Goal: Task Accomplishment & Management: Manage account settings

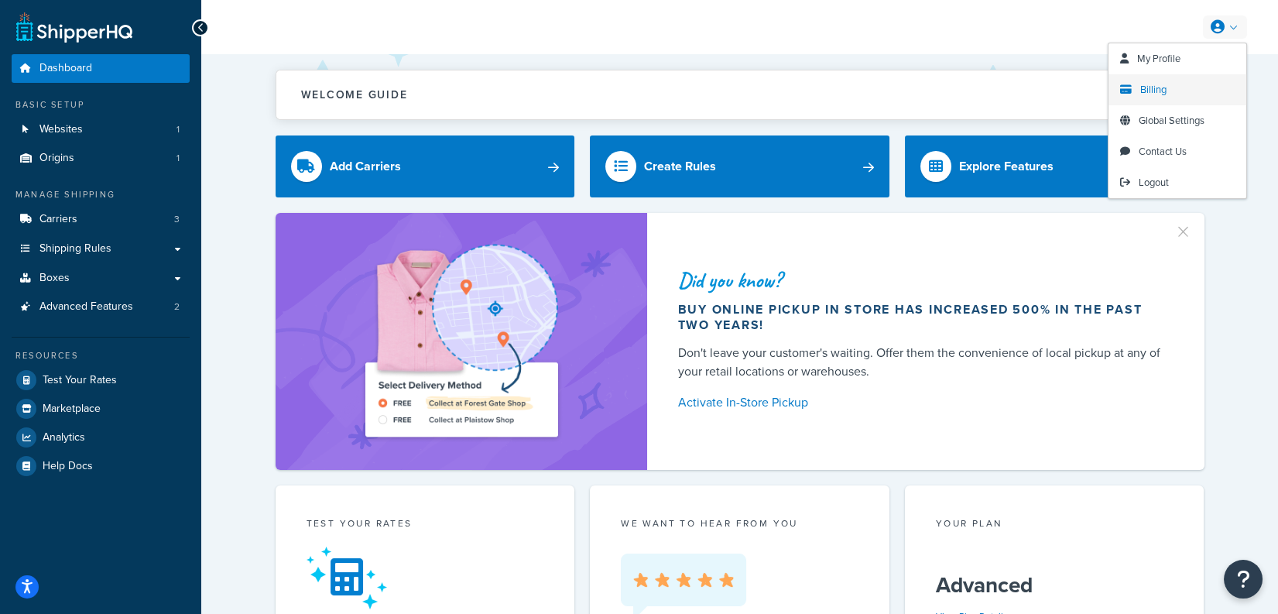
click at [1166, 96] on link "Billing" at bounding box center [1177, 89] width 138 height 31
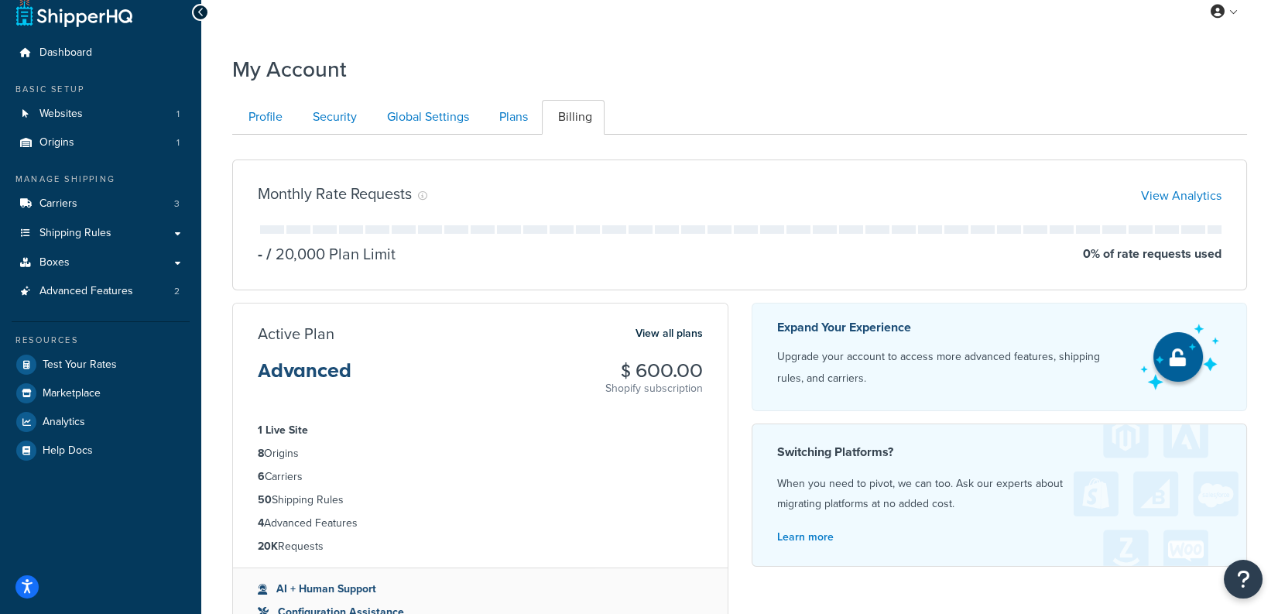
scroll to position [12, 0]
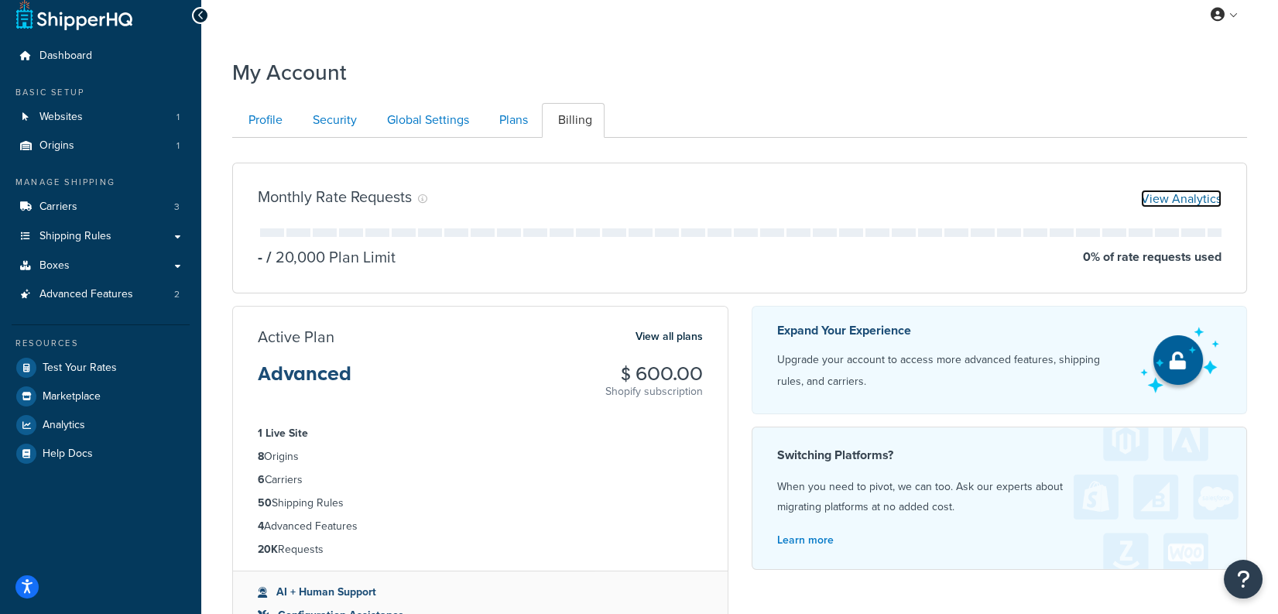
click at [1189, 191] on link "View Analytics" at bounding box center [1181, 199] width 80 height 18
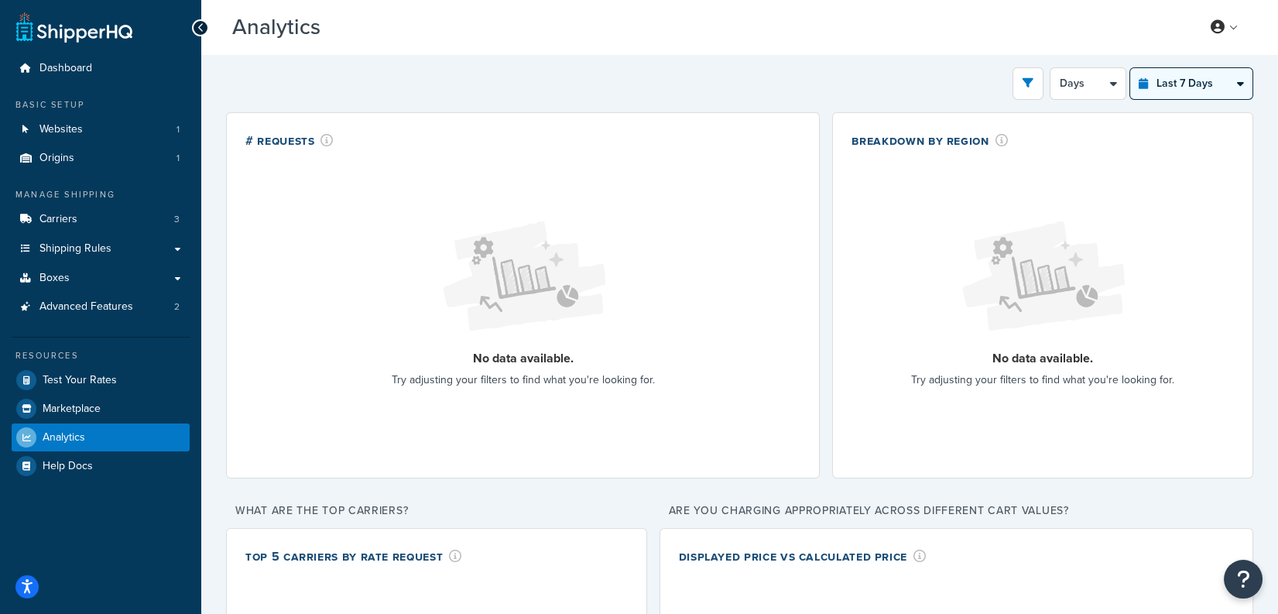
click at [1235, 75] on select "Last 24 Hours Last 7 Days Last 30 Days Last 3 Months Last 6 Months Last 12 Mont…" at bounding box center [1191, 83] width 122 height 31
select select "last_30_days"
click at [1130, 68] on select "Last 24 Hours Last 7 Days Last 30 Days Last 3 Months Last 6 Months Last 12 Mont…" at bounding box center [1191, 83] width 122 height 31
select select "5d"
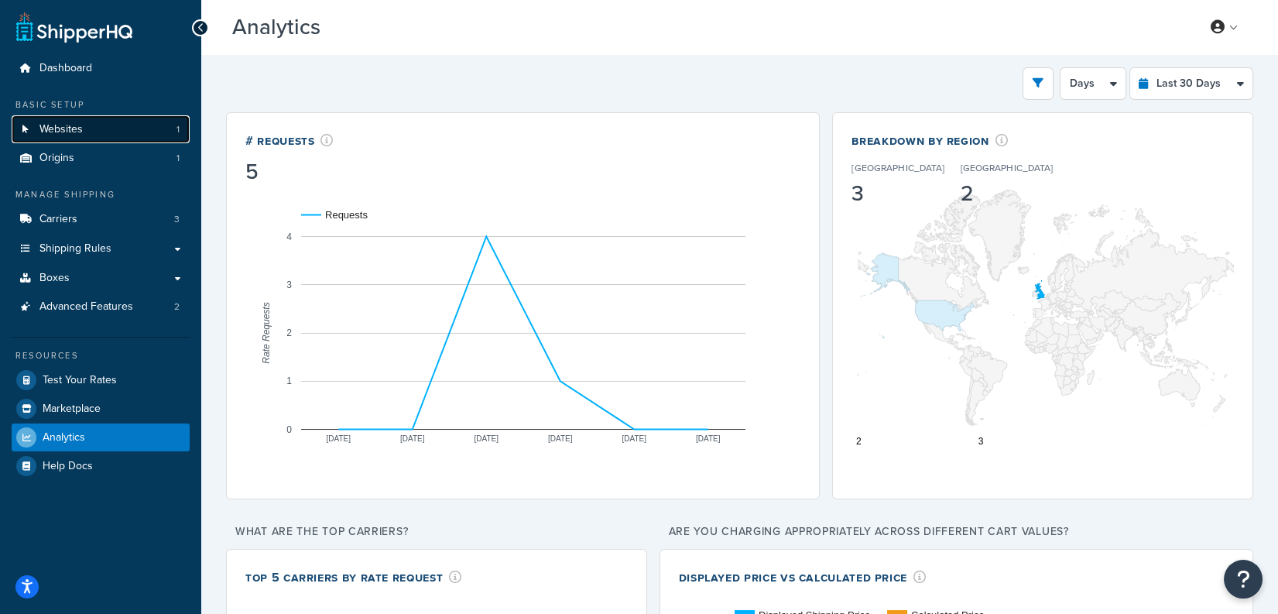
click at [86, 140] on link "Websites 1" at bounding box center [101, 129] width 178 height 29
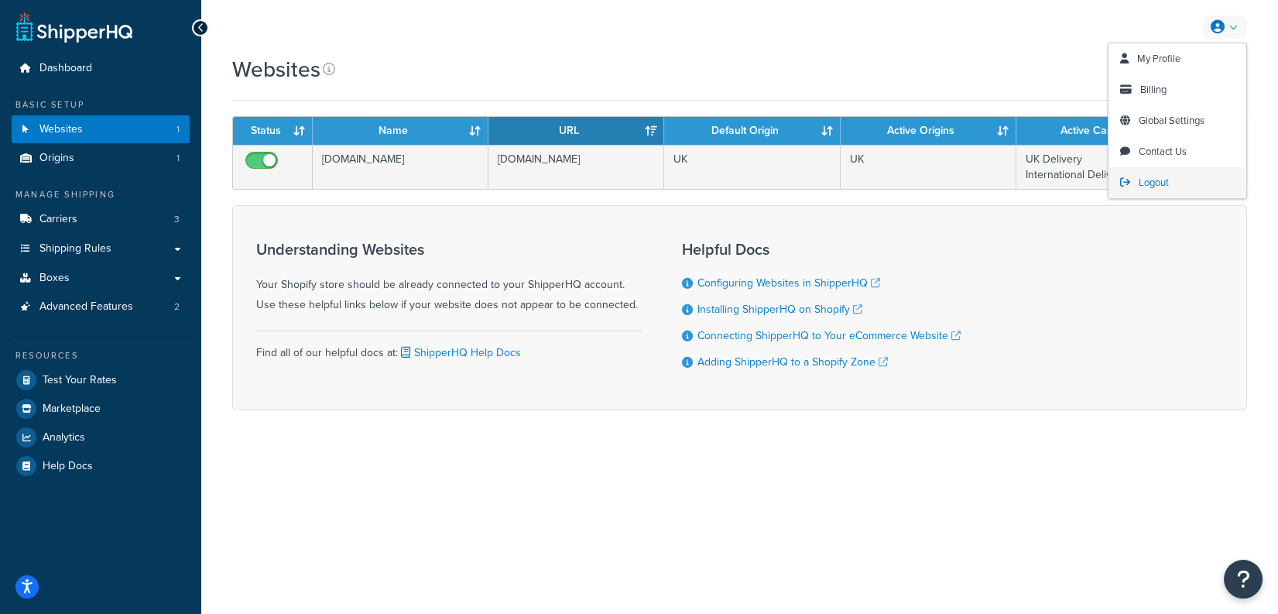
click at [1182, 186] on link "Logout" at bounding box center [1177, 182] width 138 height 31
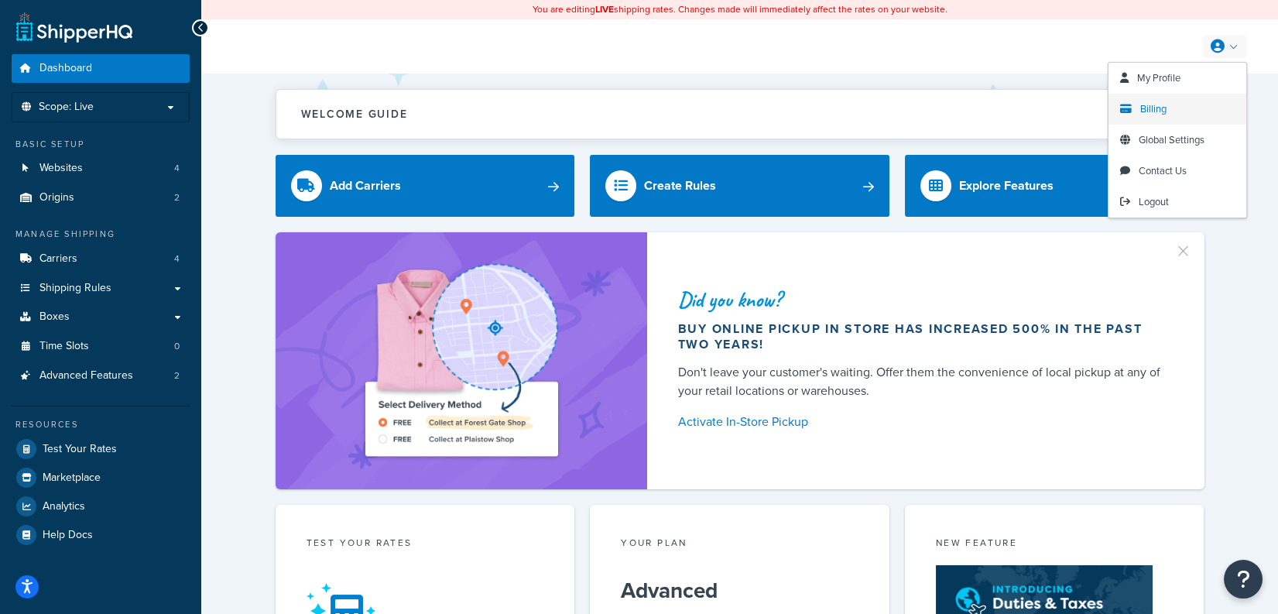
click at [1167, 113] on link "Billing" at bounding box center [1177, 109] width 138 height 31
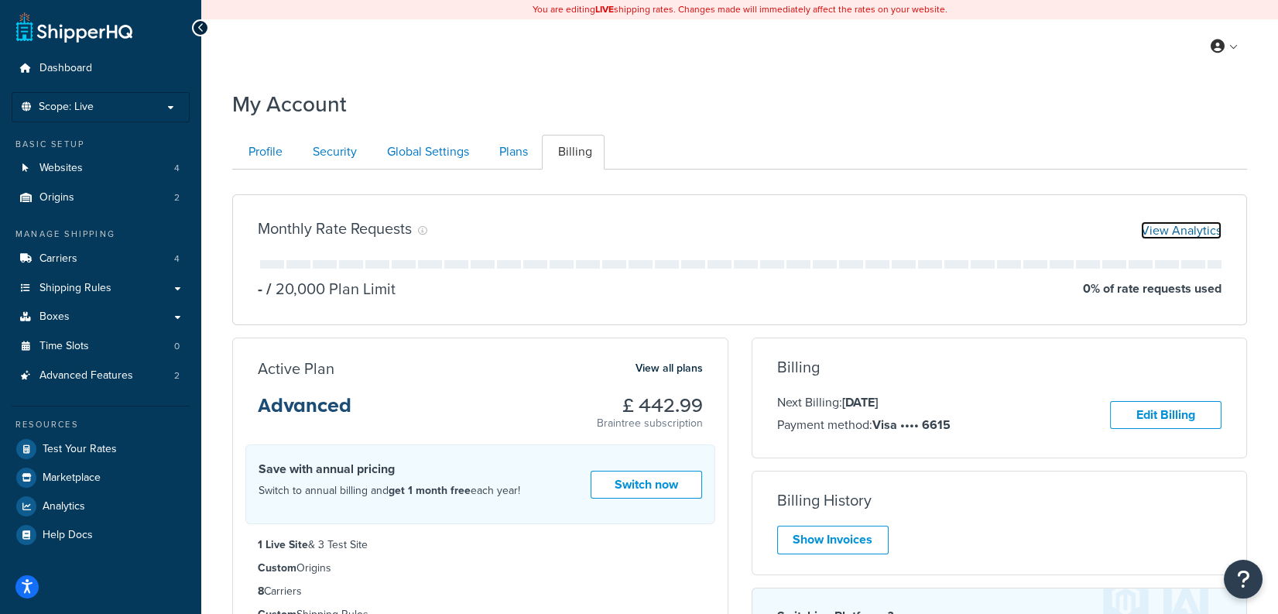
click at [1191, 237] on link "View Analytics" at bounding box center [1181, 230] width 80 height 18
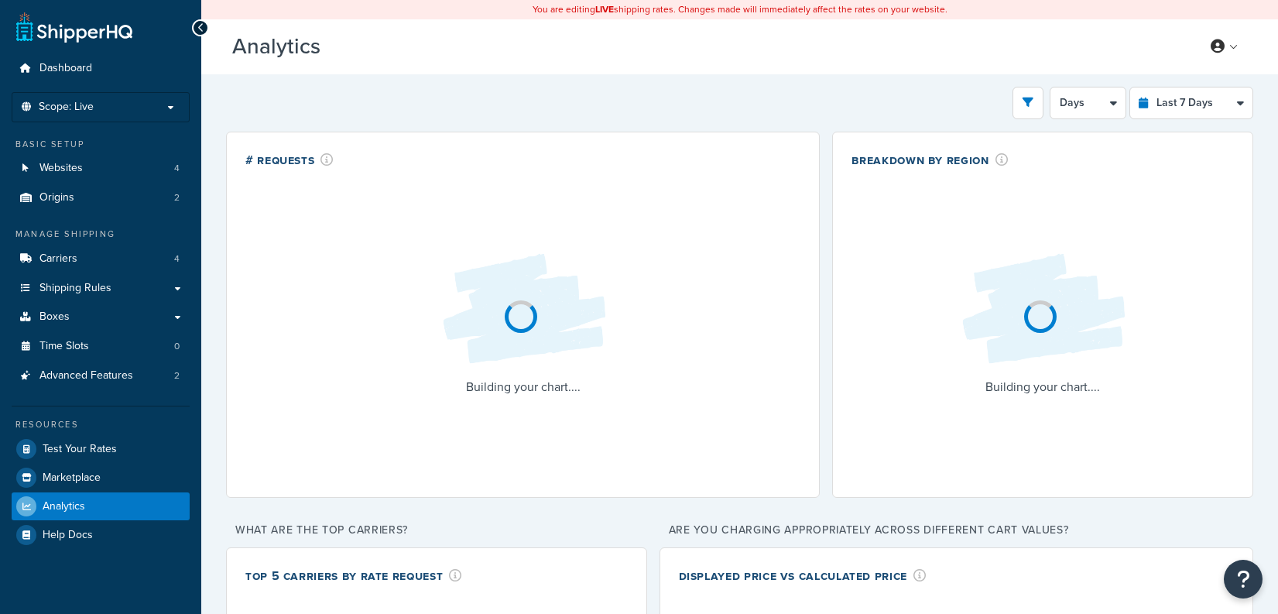
select select "last_7_days"
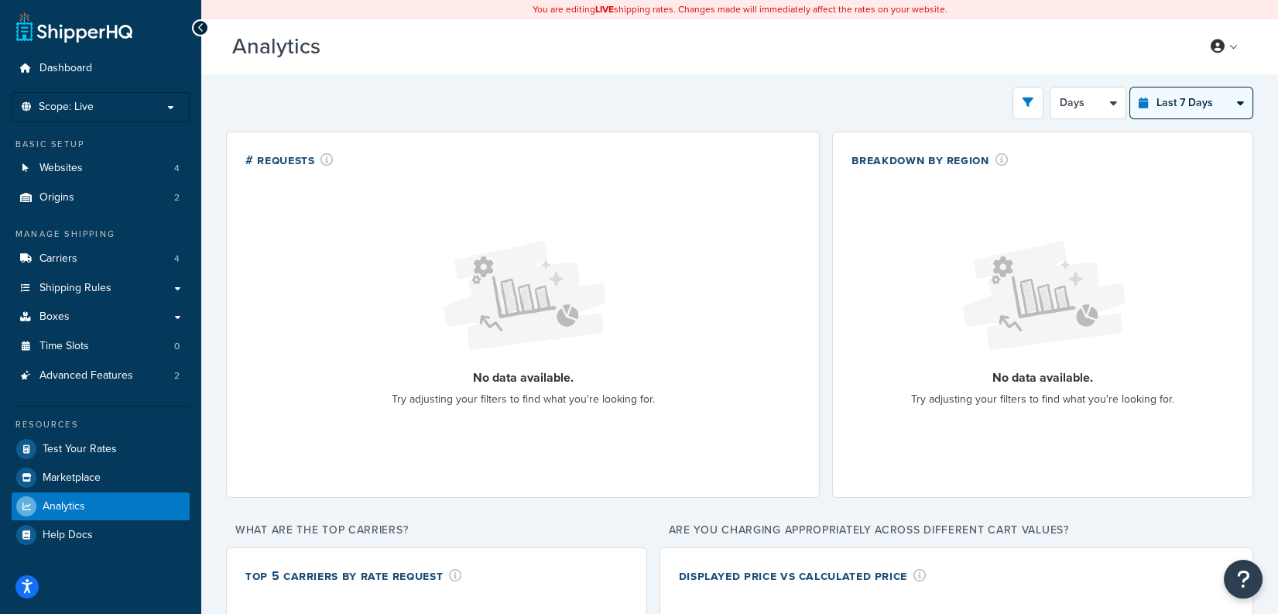
click at [1210, 110] on select "Last 24 Hours Last 7 Days Last 30 Days Last 3 Months Last 6 Months Last 12 Mont…" at bounding box center [1191, 102] width 122 height 31
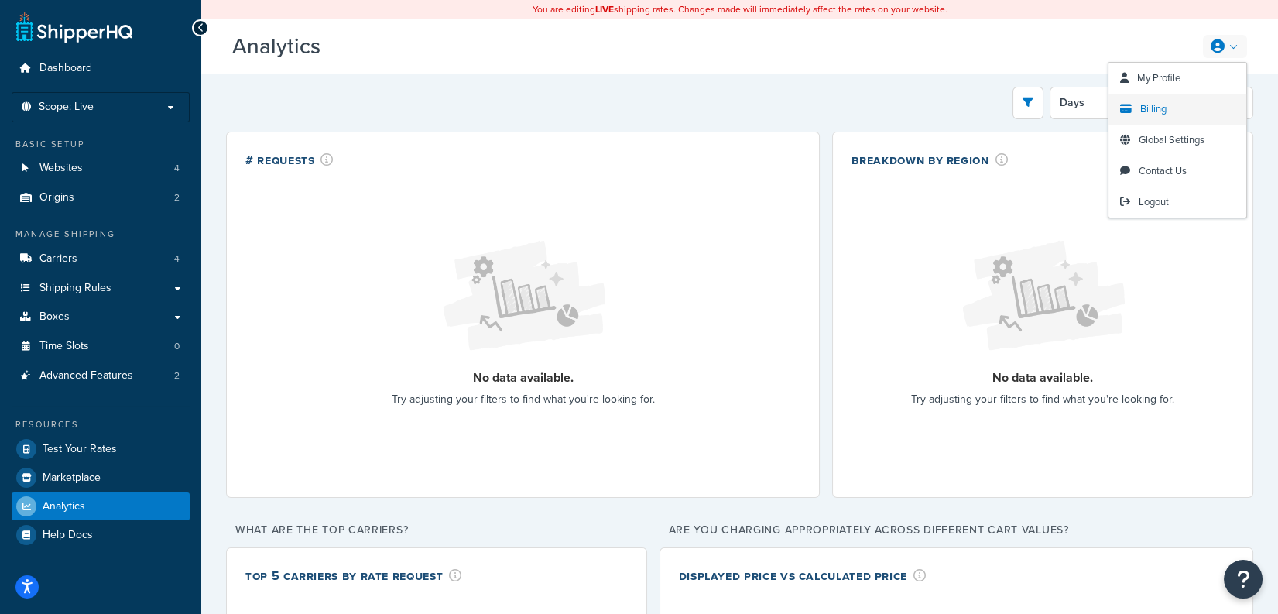
click at [1158, 114] on span "Billing" at bounding box center [1153, 108] width 26 height 15
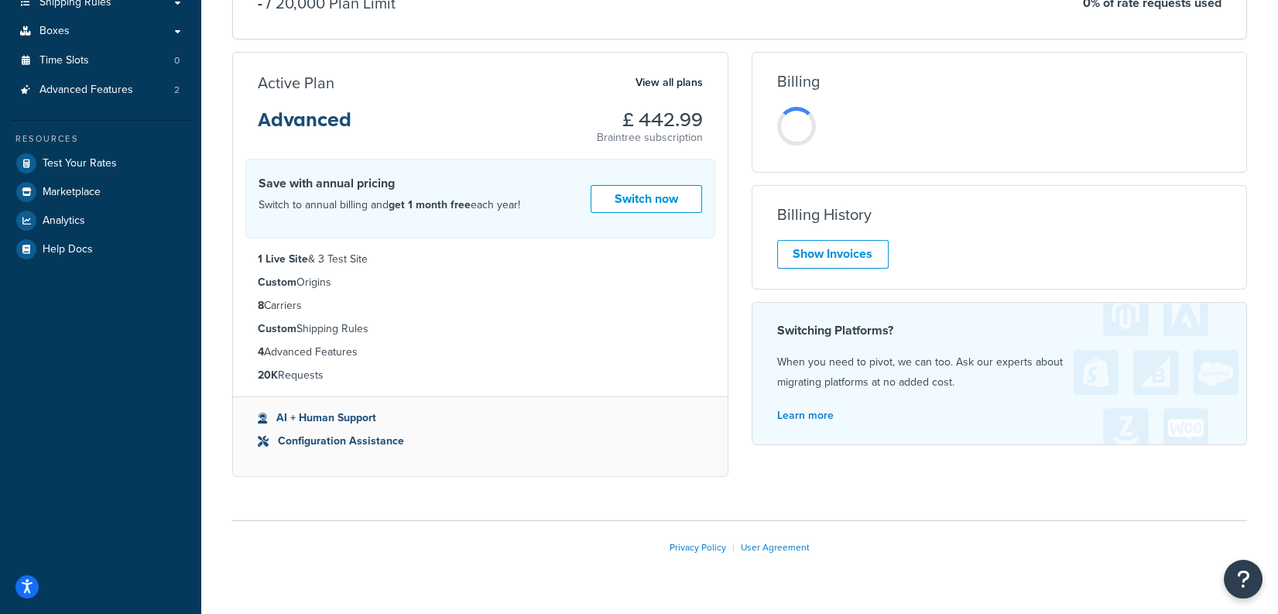
scroll to position [291, 0]
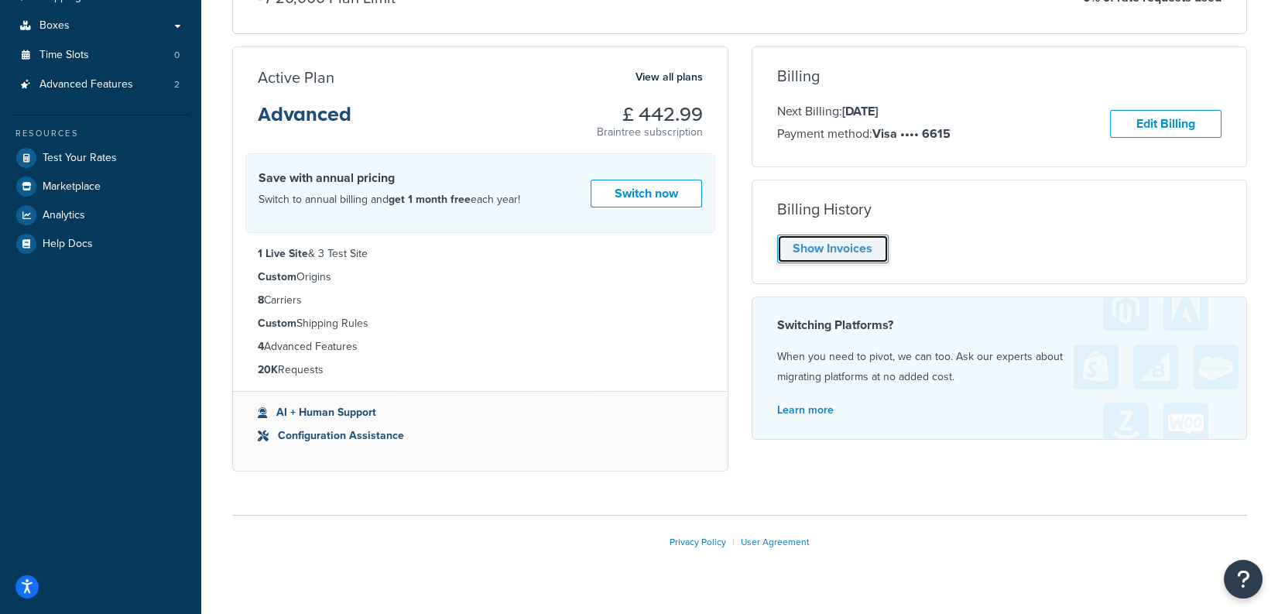
click at [862, 253] on link "Show Invoices" at bounding box center [832, 248] width 111 height 29
click at [881, 173] on div "Billing Next Billing: 8 Nov 2025 Payment method: Visa •••• 6615 Edit Billing Un…" at bounding box center [999, 248] width 519 height 405
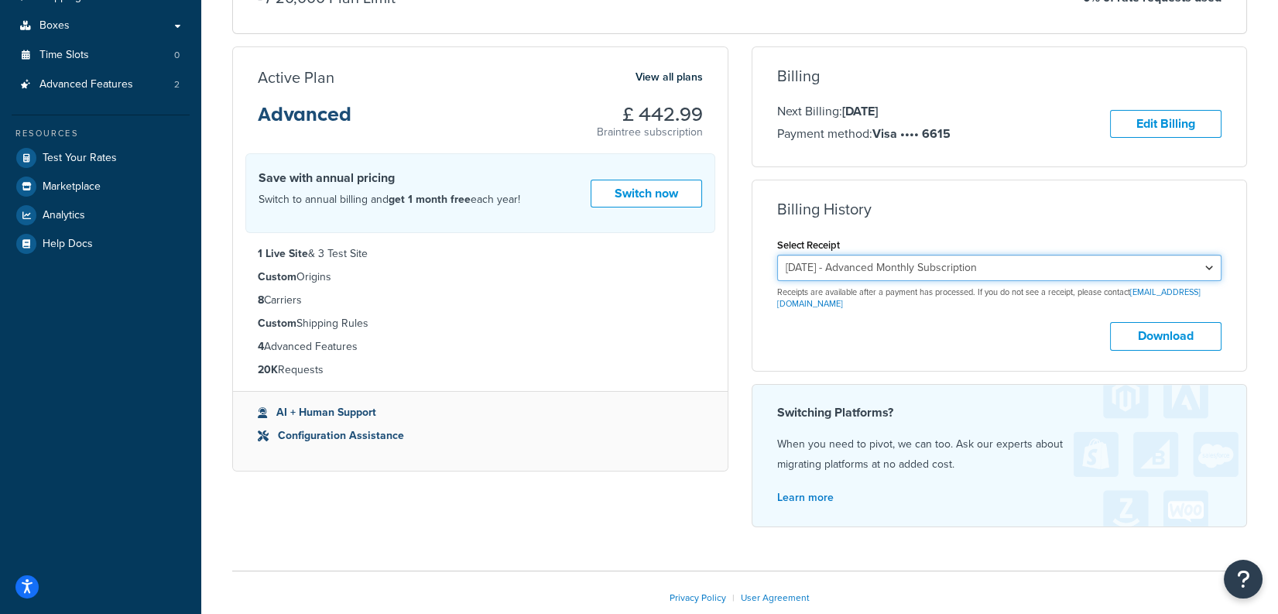
click at [891, 265] on select "October 8, 2025 - Advanced Monthly Subscription September 8, 2025 - Advanced Mo…" at bounding box center [999, 268] width 445 height 26
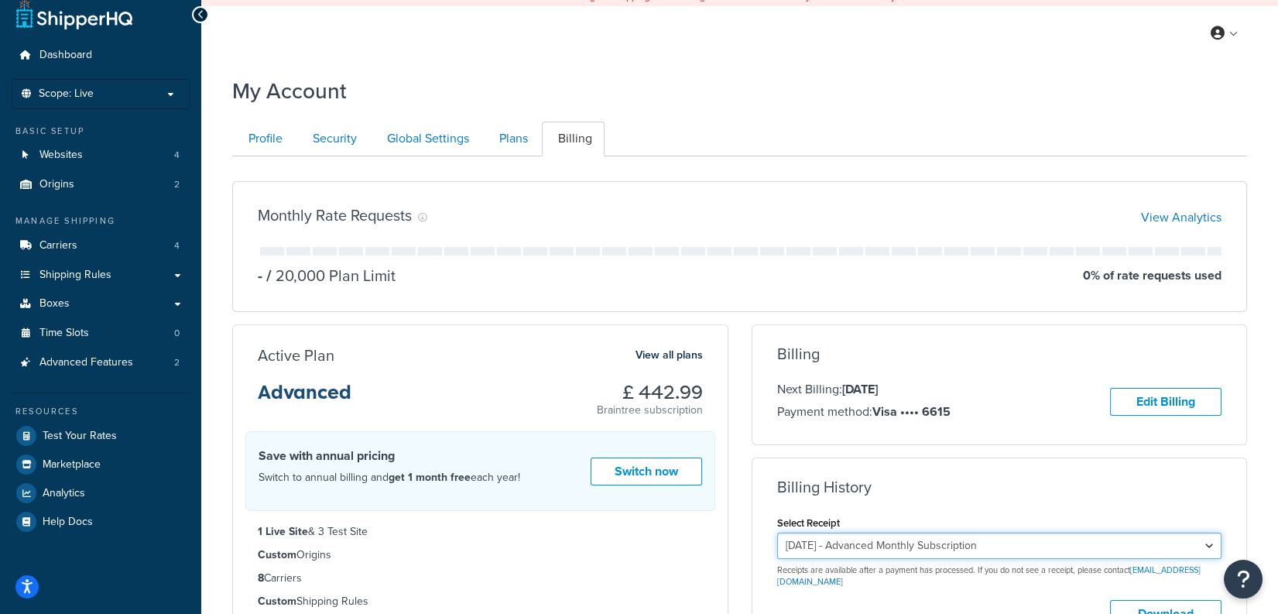
scroll to position [0, 0]
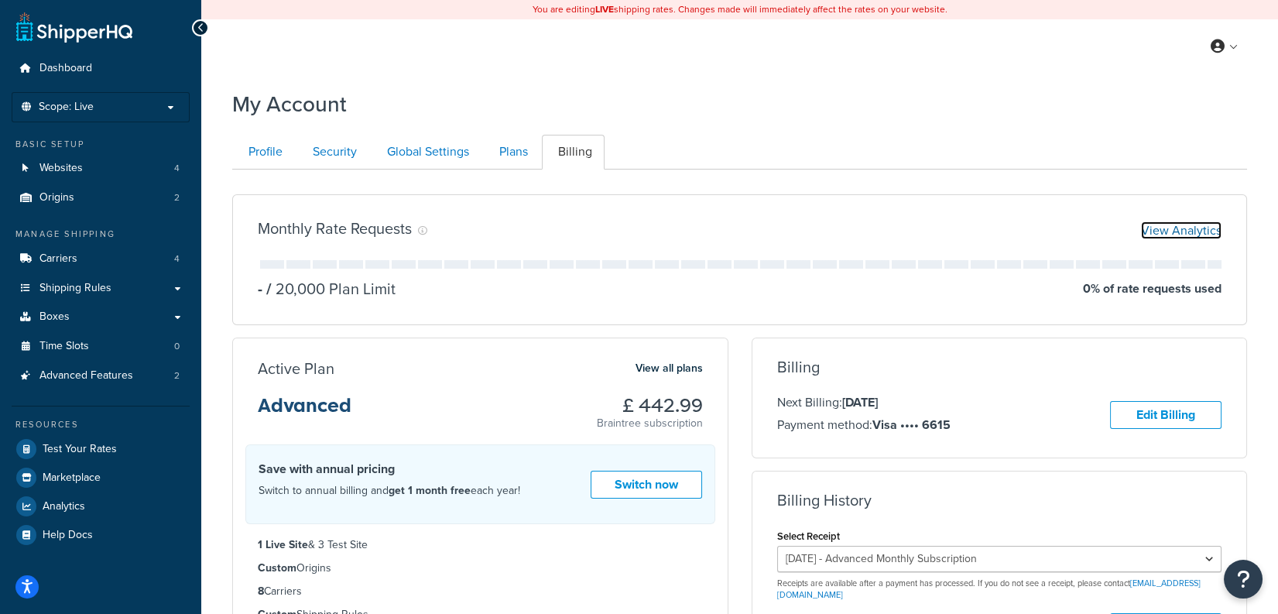
click at [1170, 231] on link "View Analytics" at bounding box center [1181, 230] width 80 height 18
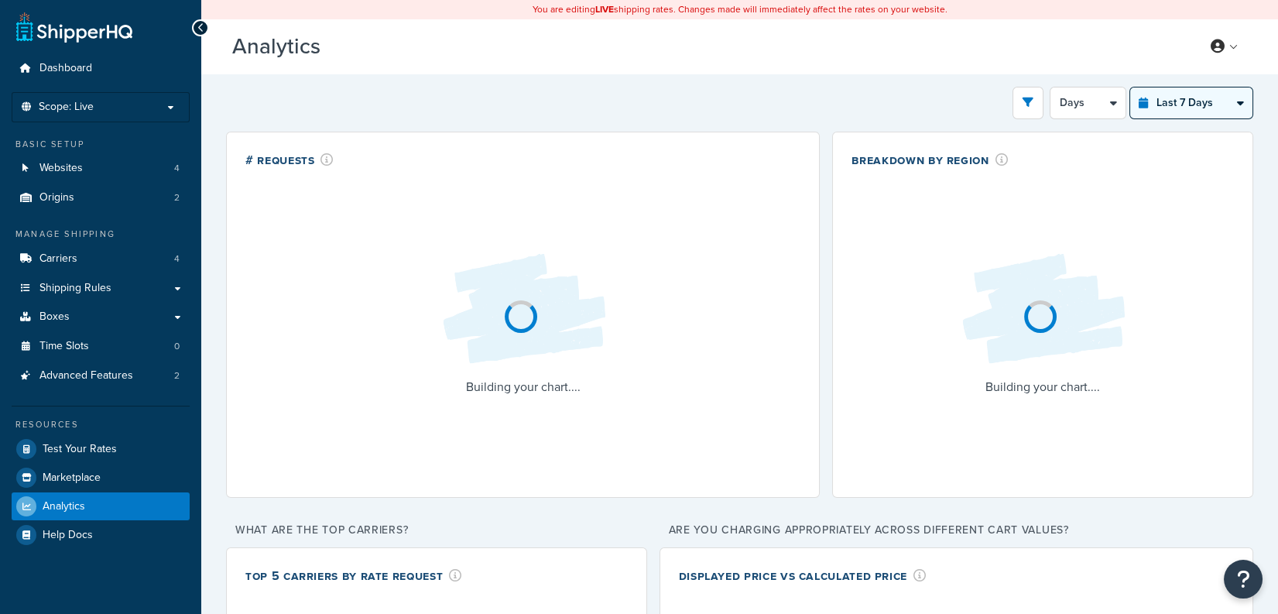
click at [1203, 101] on select "Last 24 Hours Last 7 Days Last 30 Days Last 3 Months Last 6 Months Last 12 Mont…" at bounding box center [1191, 102] width 122 height 31
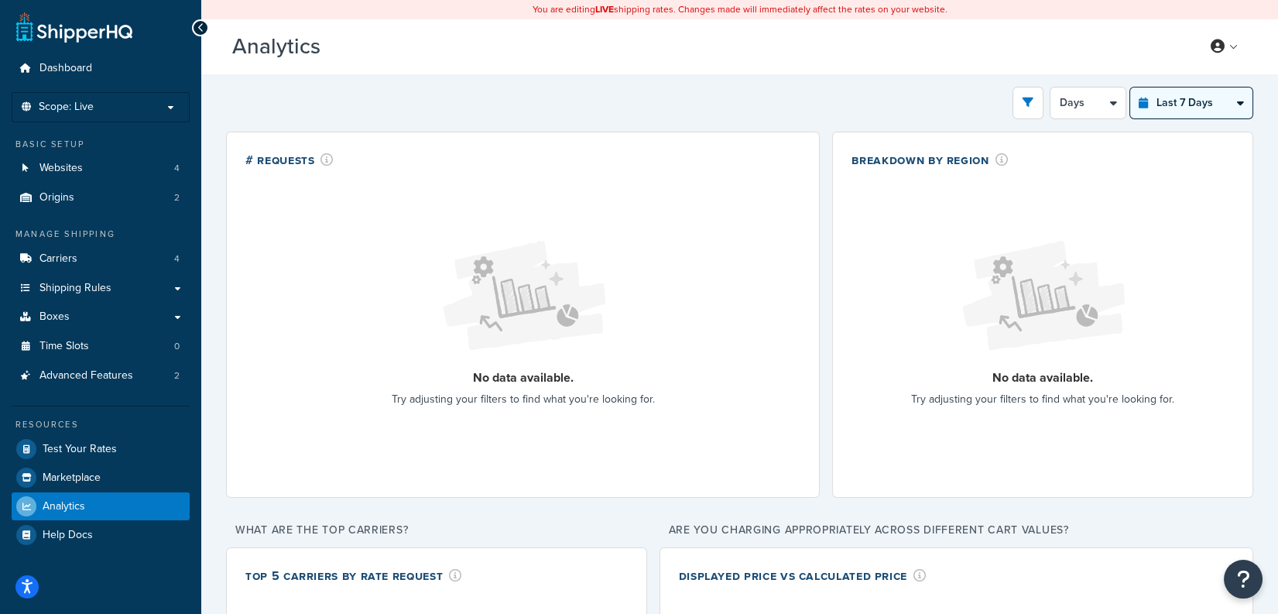
select select "last_3_months"
click at [1130, 87] on select "Last 24 Hours Last 7 Days Last 30 Days Last 3 Months Last 6 Months Last 12 Mont…" at bounding box center [1191, 102] width 122 height 31
select select "1w"
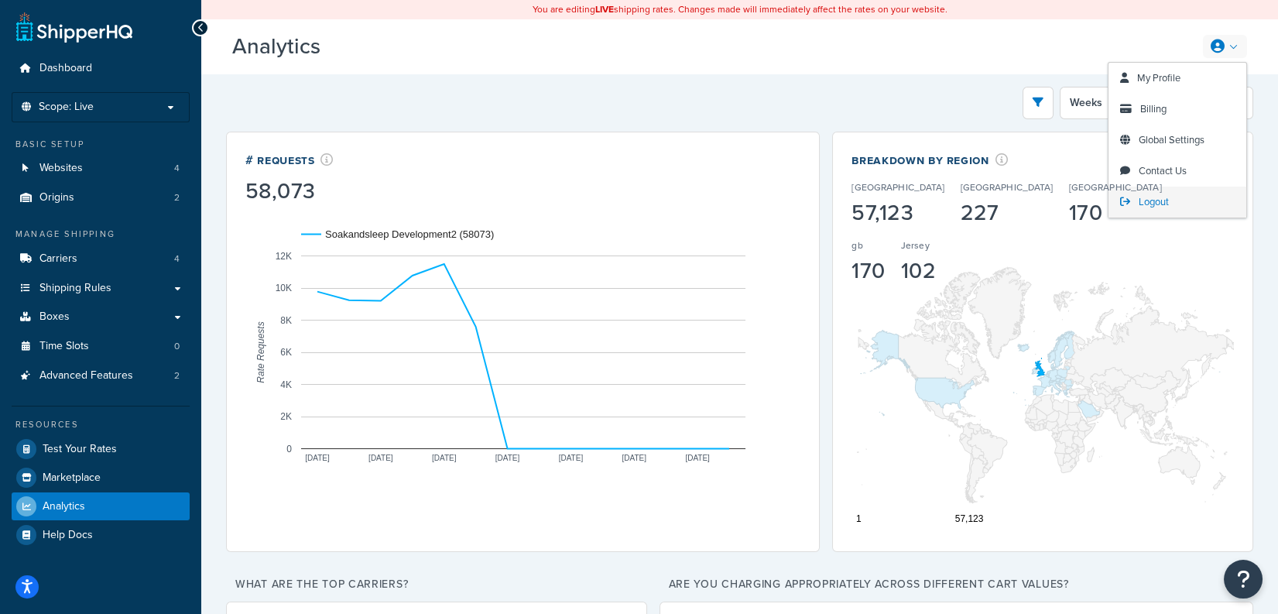
click at [1193, 202] on link "Logout" at bounding box center [1177, 201] width 138 height 31
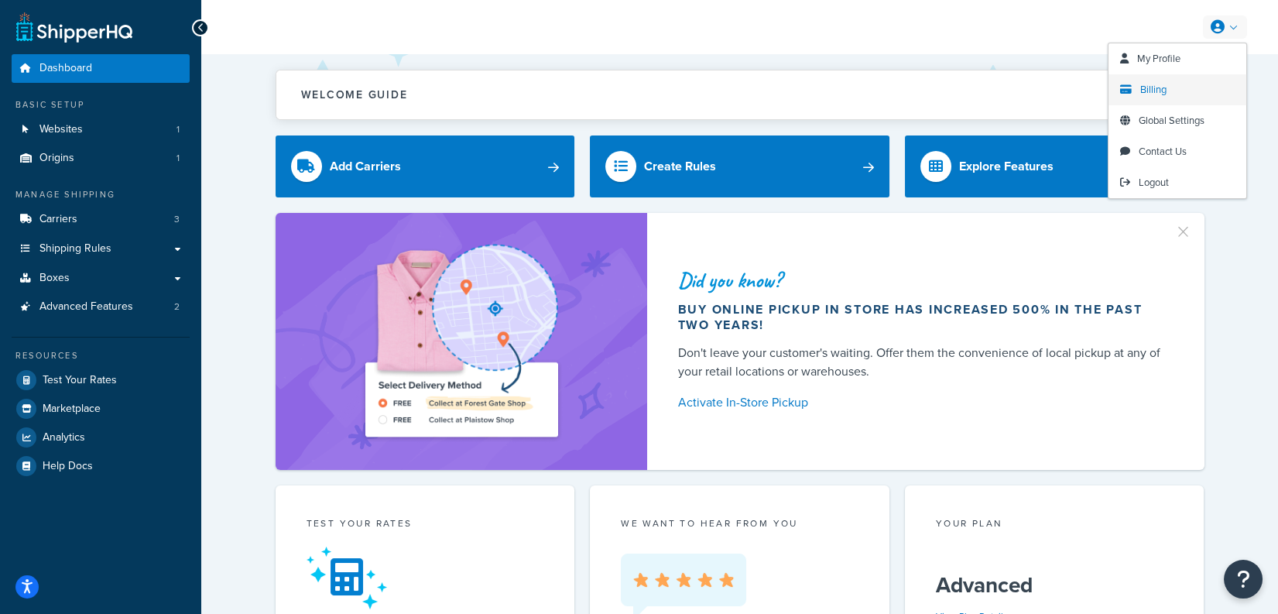
click at [1169, 83] on link "Billing" at bounding box center [1177, 89] width 138 height 31
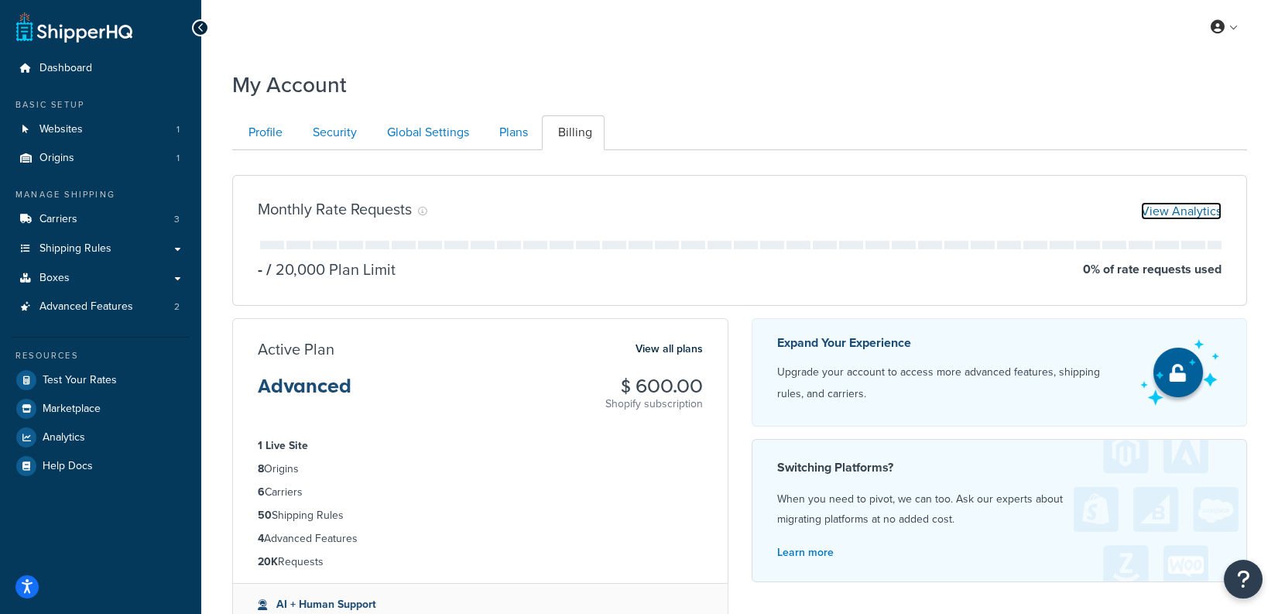
click at [1178, 207] on link "View Analytics" at bounding box center [1181, 211] width 80 height 18
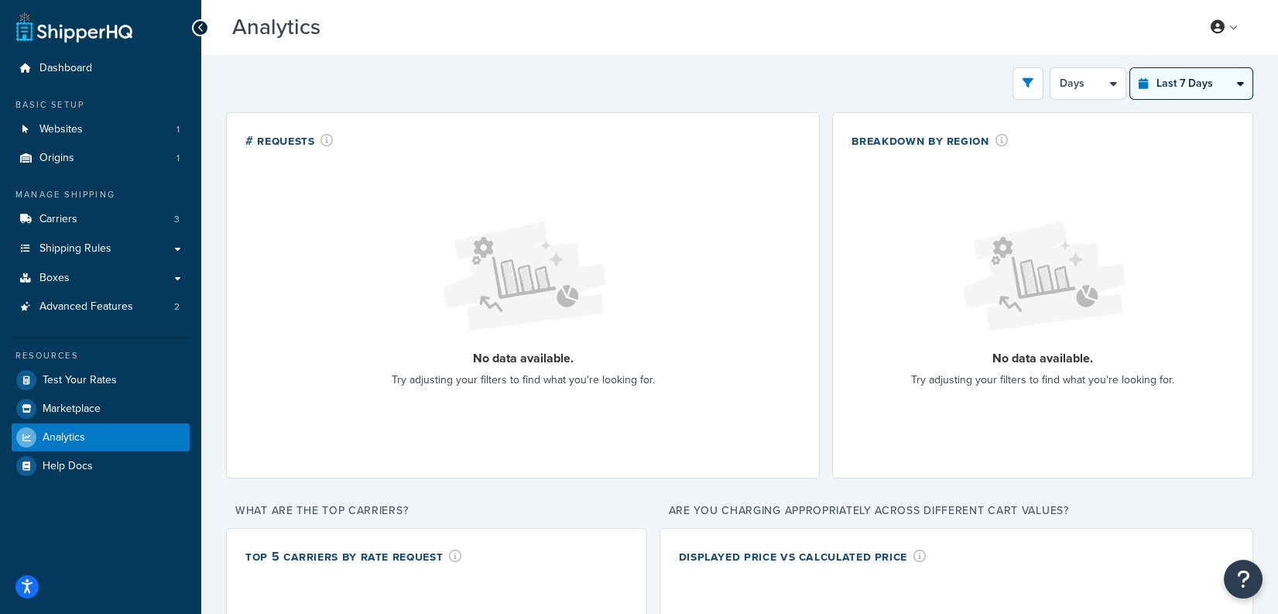
click at [1182, 89] on select "Last 24 Hours Last 7 Days Last 30 Days Last 3 Months Last 6 Months Last 12 Mont…" at bounding box center [1191, 83] width 122 height 31
select select "last_30_days"
click at [1130, 68] on select "Last 24 Hours Last 7 Days Last 30 Days Last 3 Months Last 6 Months Last 12 Mont…" at bounding box center [1191, 83] width 122 height 31
select select "5d"
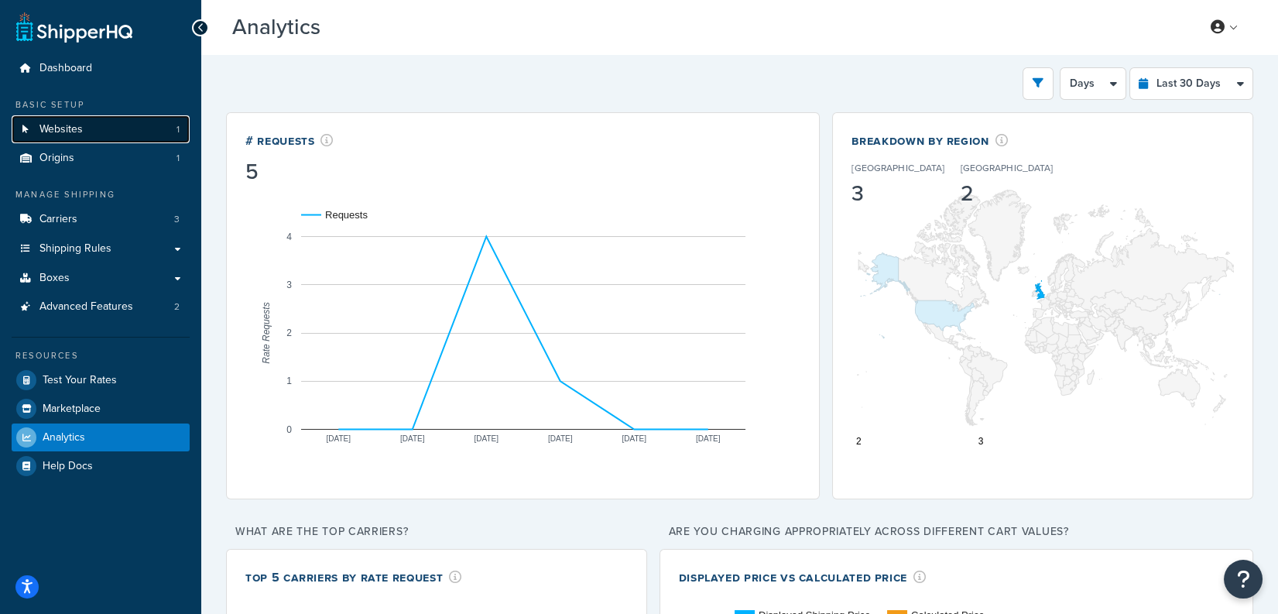
click at [132, 130] on link "Websites 1" at bounding box center [101, 129] width 178 height 29
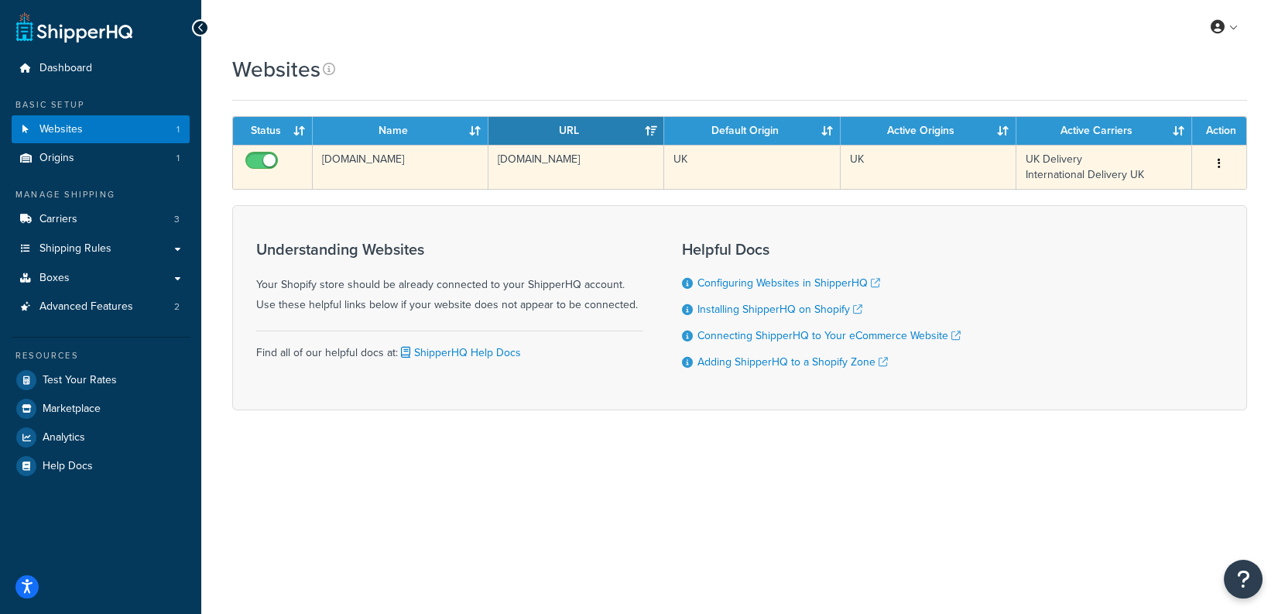
click at [395, 168] on td "[DOMAIN_NAME]" at bounding box center [401, 167] width 176 height 44
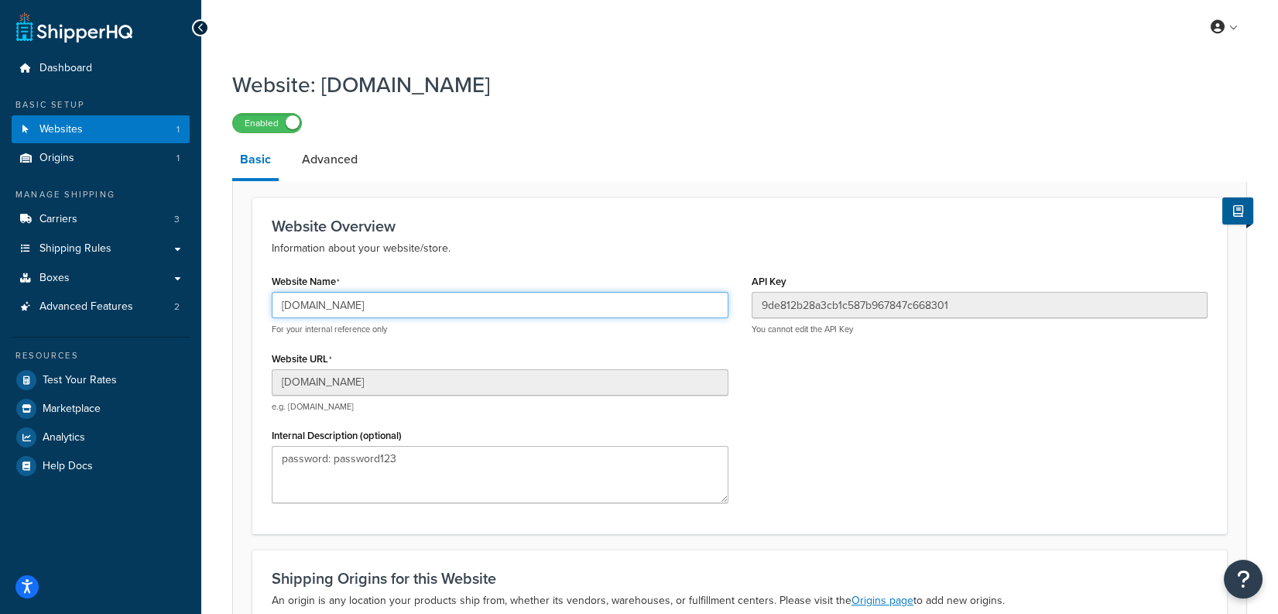
click at [505, 298] on input "[DOMAIN_NAME]" at bounding box center [500, 305] width 457 height 26
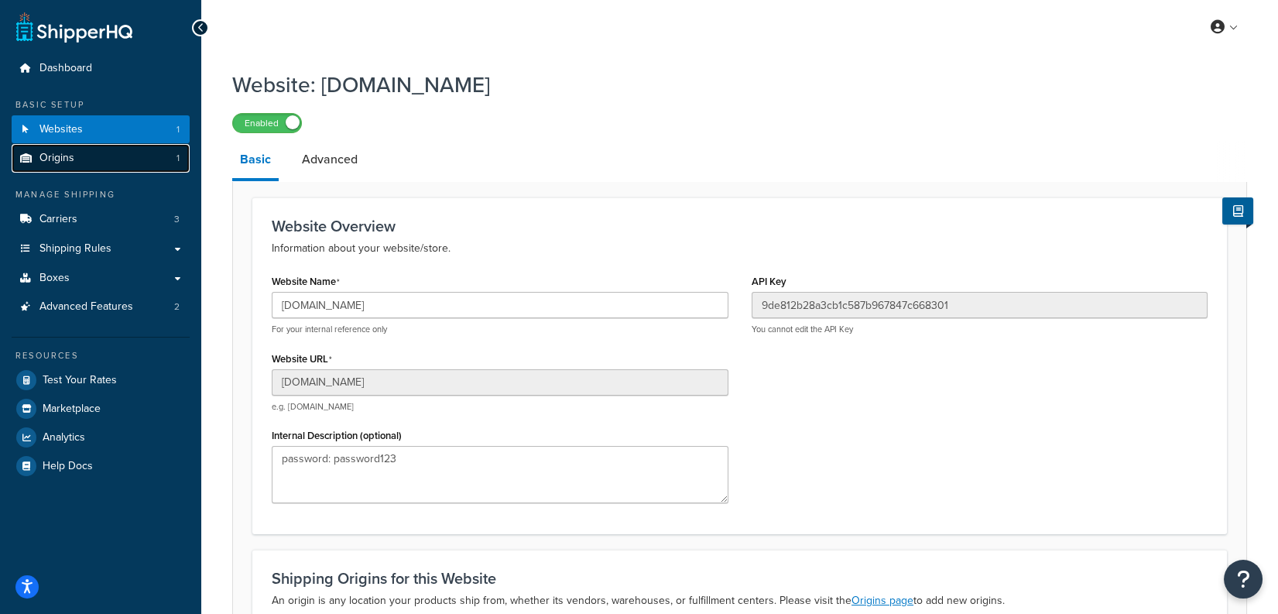
click at [126, 152] on link "Origins 1" at bounding box center [101, 158] width 178 height 29
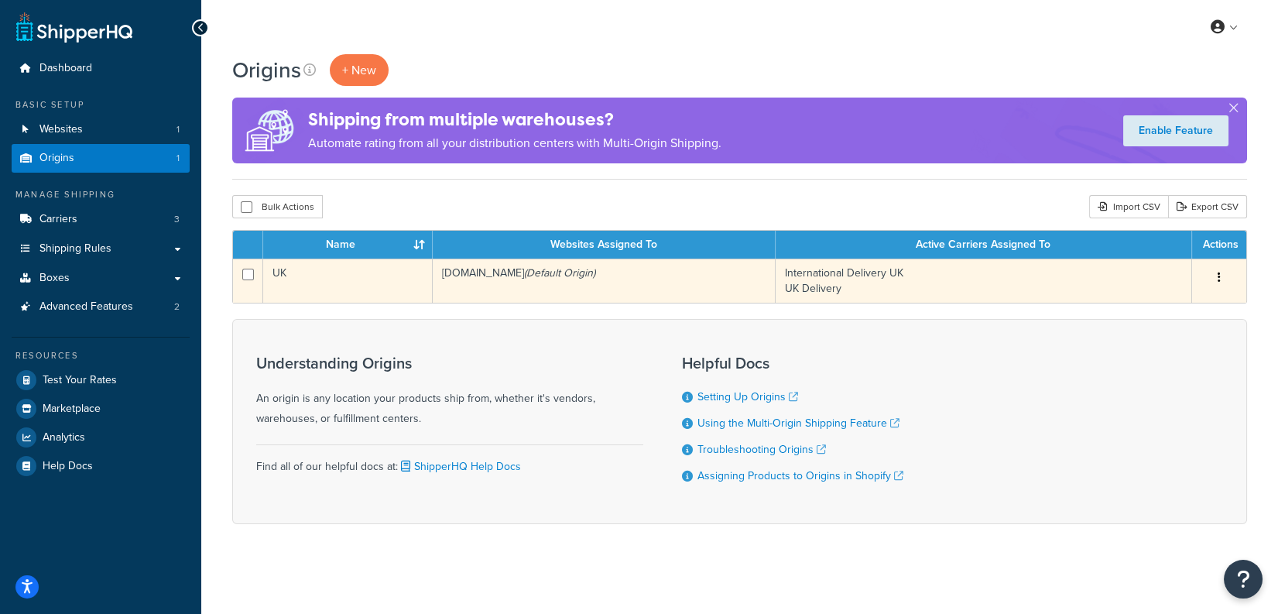
click at [378, 273] on td "UK" at bounding box center [347, 280] width 169 height 44
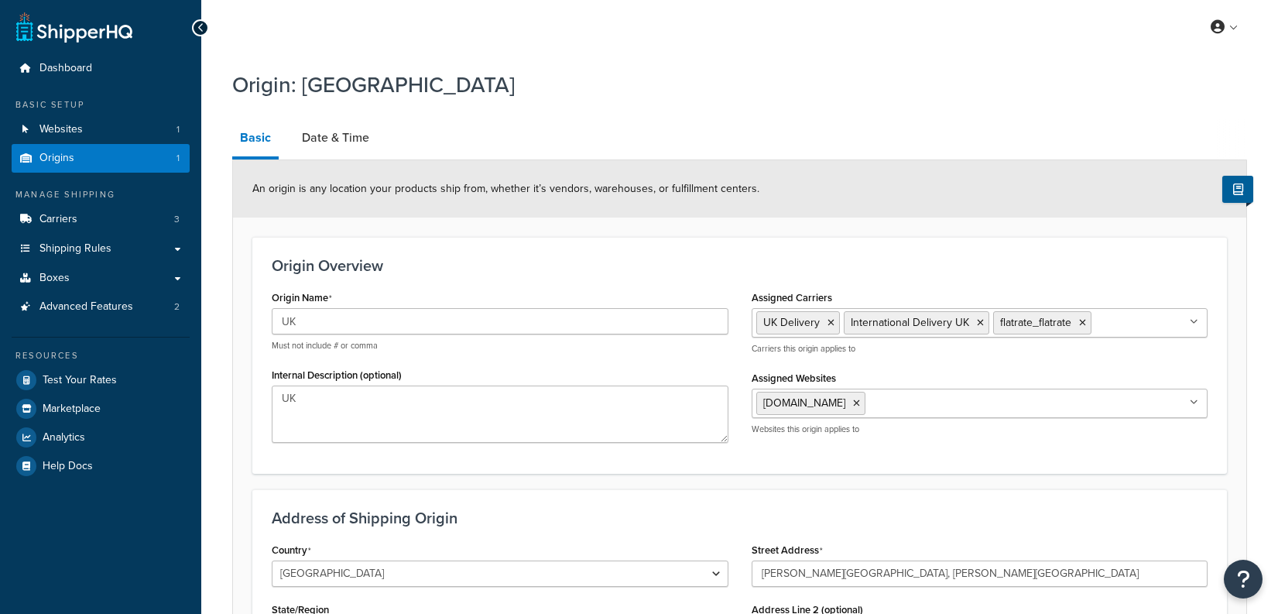
select select "1226"
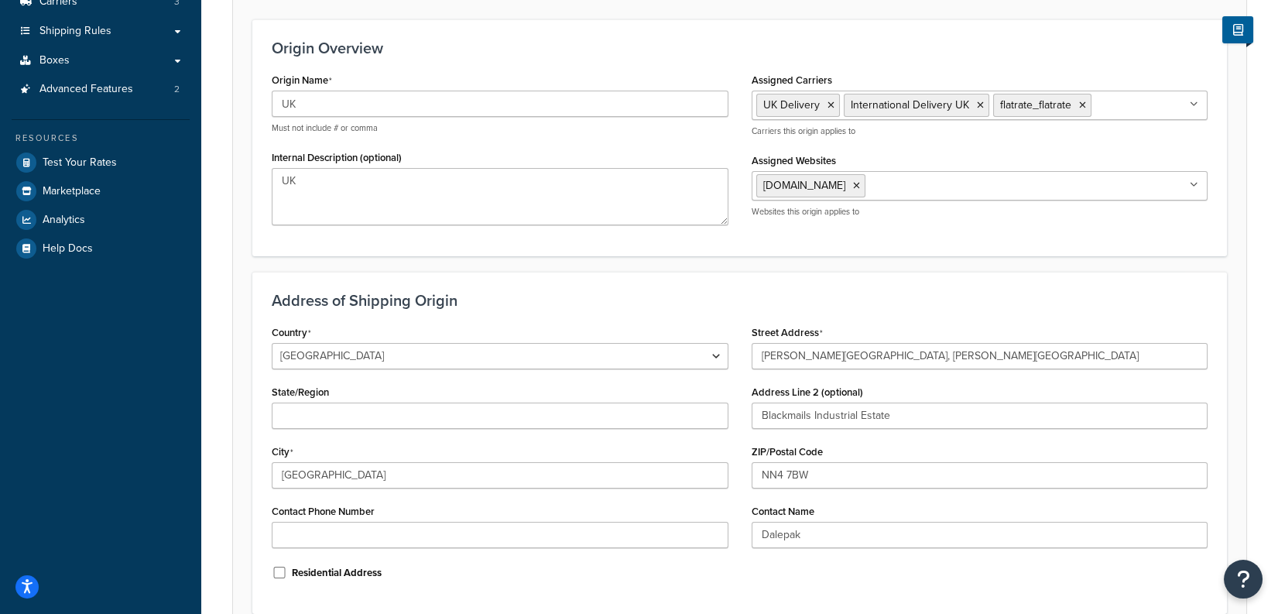
scroll to position [224, 0]
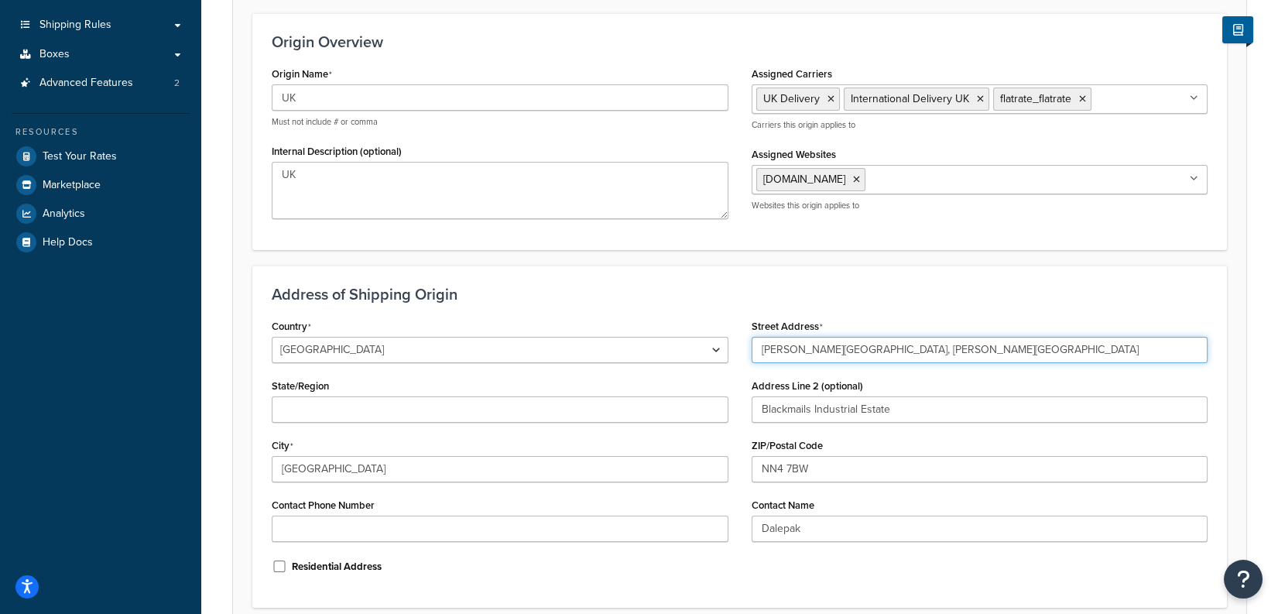
click at [864, 342] on input "[PERSON_NAME][GEOGRAPHIC_DATA], [PERSON_NAME][GEOGRAPHIC_DATA]" at bounding box center [979, 350] width 457 height 26
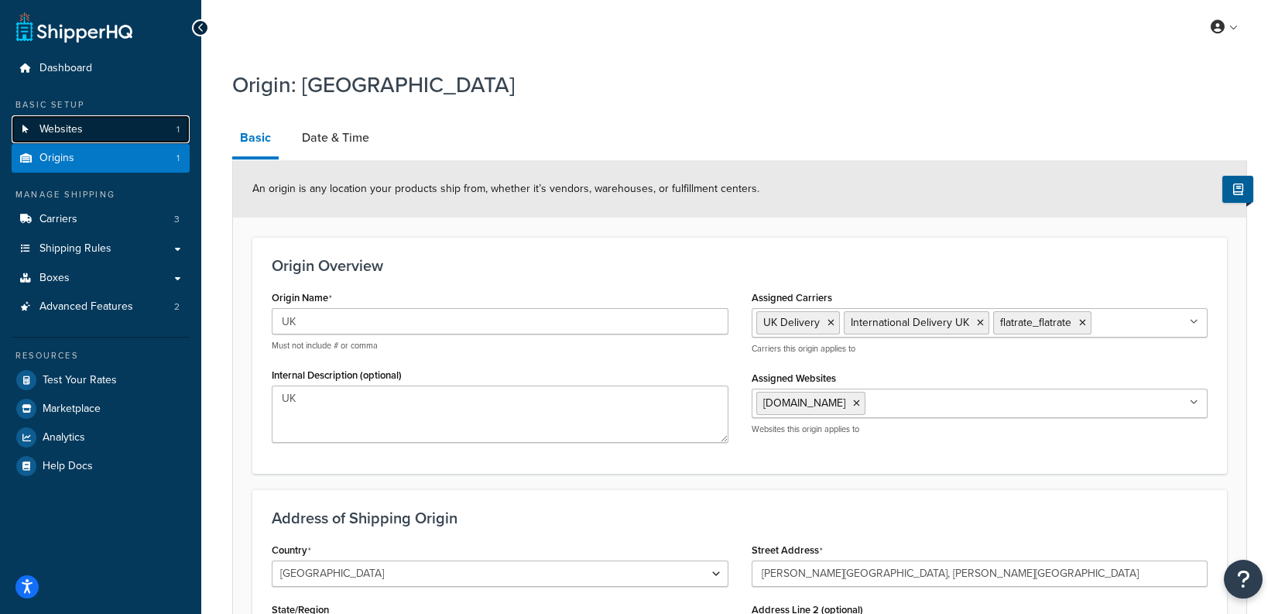
click at [133, 137] on link "Websites 1" at bounding box center [101, 129] width 178 height 29
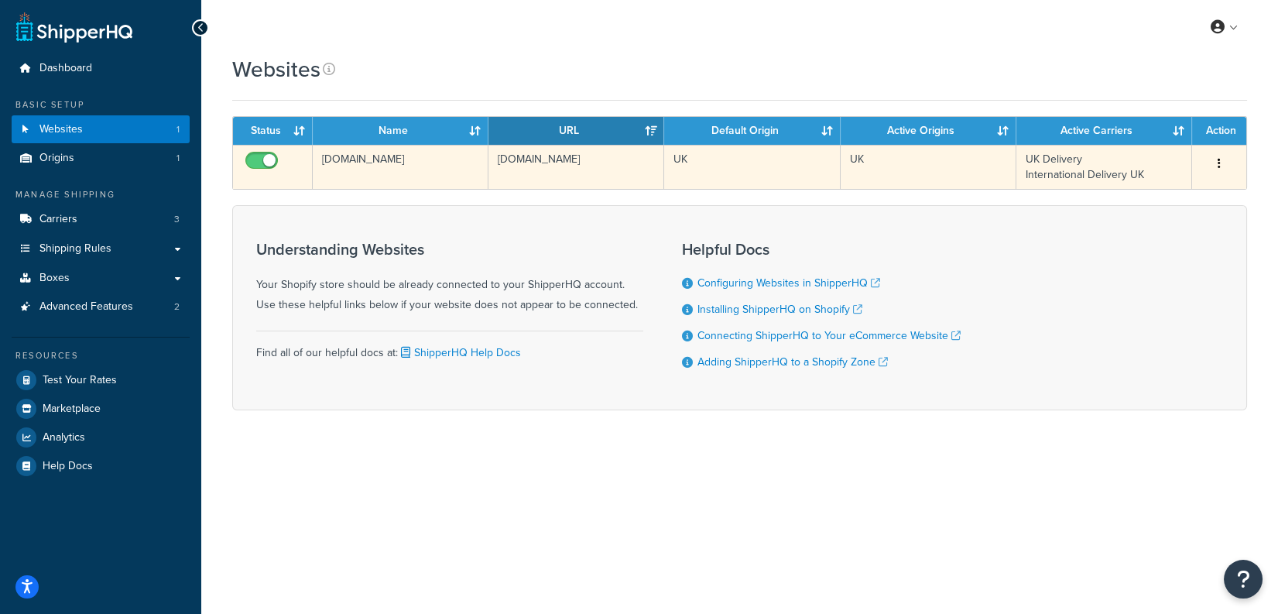
click at [454, 169] on td "soak-and-sleep.myshopify.com" at bounding box center [401, 167] width 176 height 44
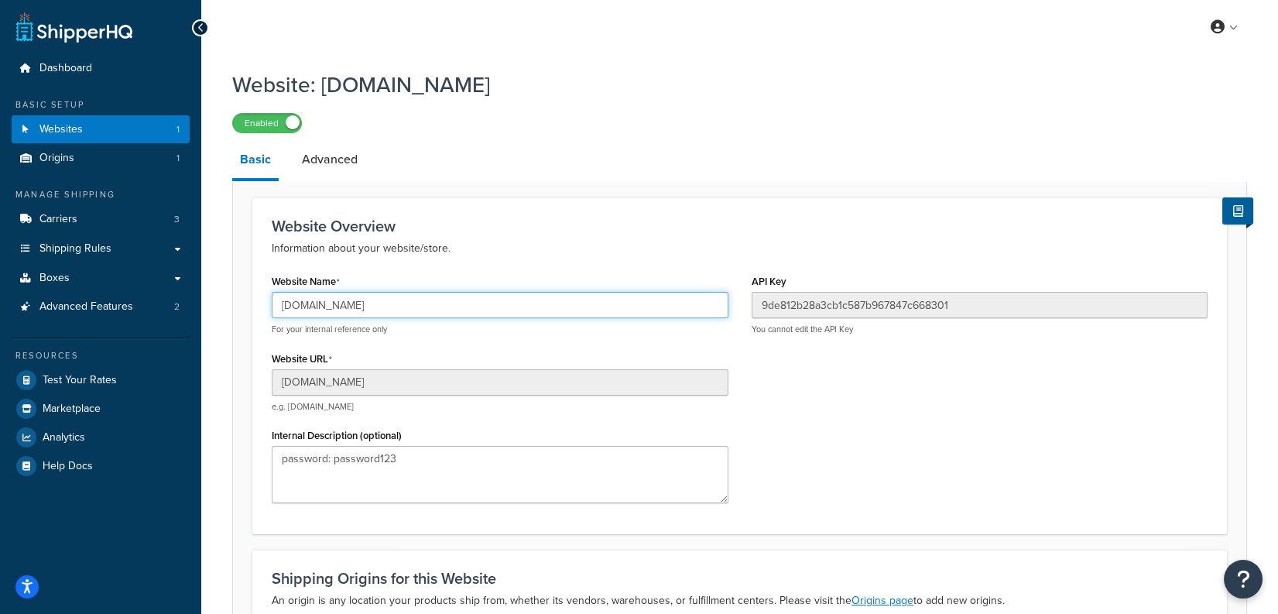
click at [479, 310] on input "[DOMAIN_NAME]" at bounding box center [500, 305] width 457 height 26
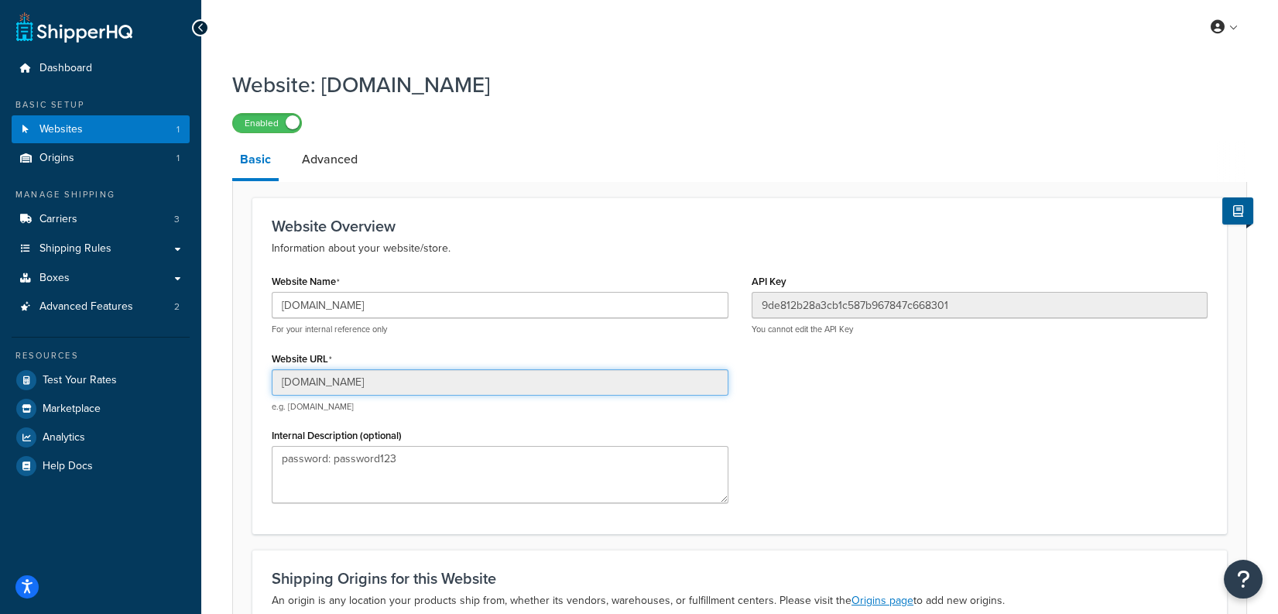
click at [489, 382] on input "soak-and-sleep.myshopify.com" at bounding box center [500, 382] width 457 height 26
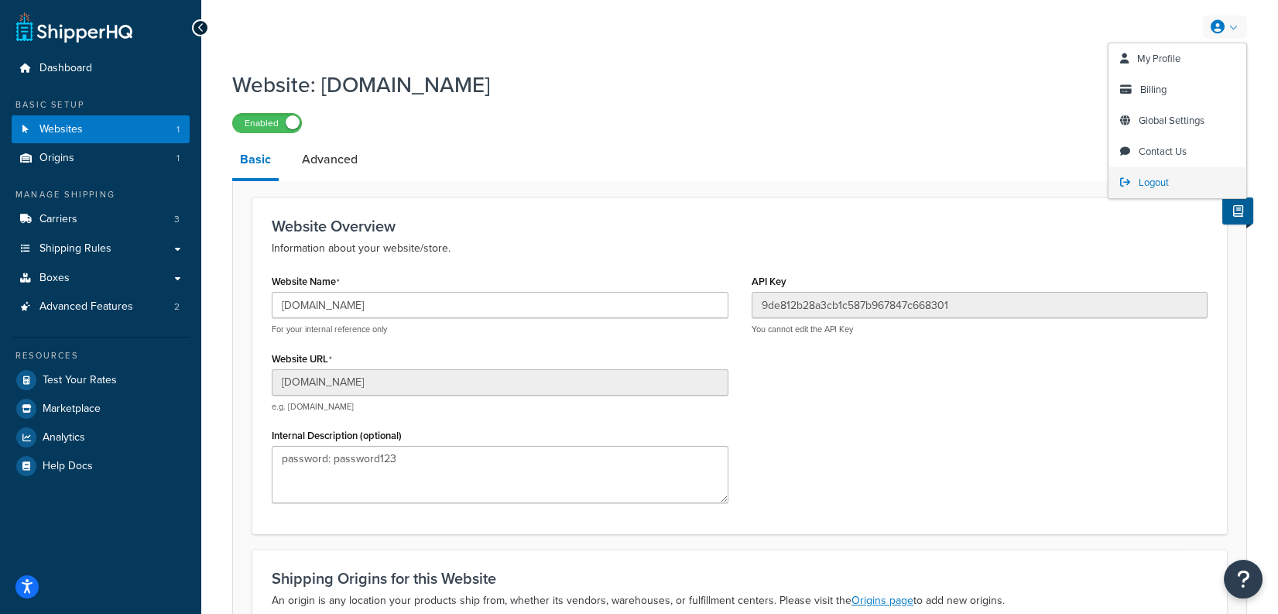
click at [1179, 179] on link "Logout" at bounding box center [1177, 182] width 138 height 31
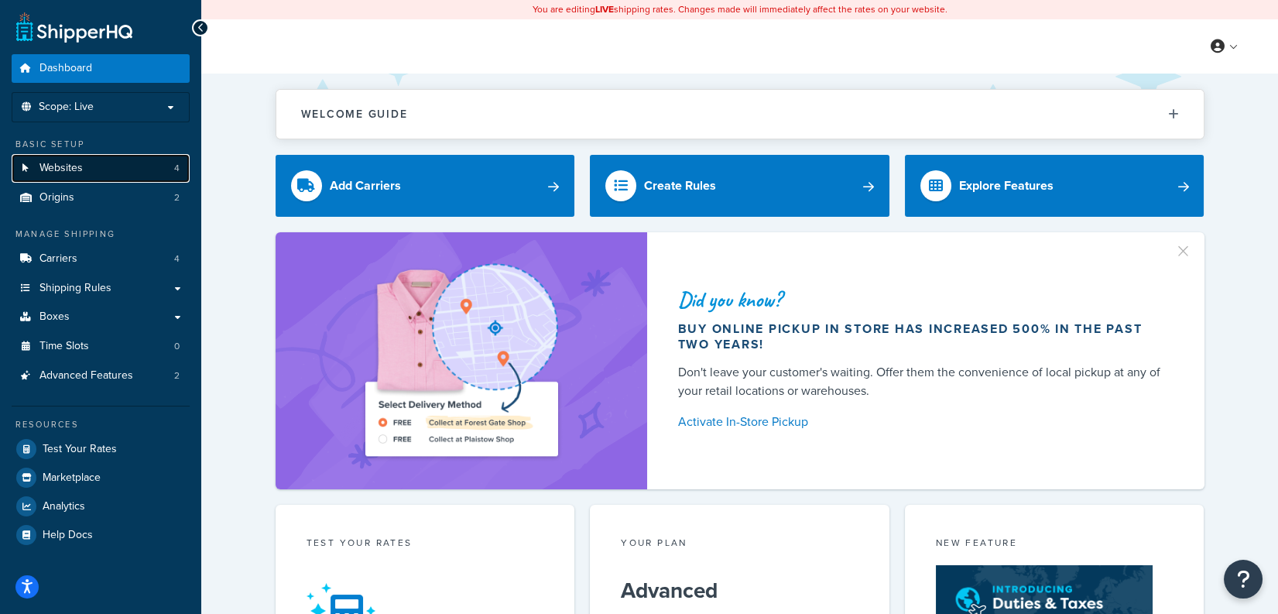
click at [113, 166] on link "Websites 4" at bounding box center [101, 168] width 178 height 29
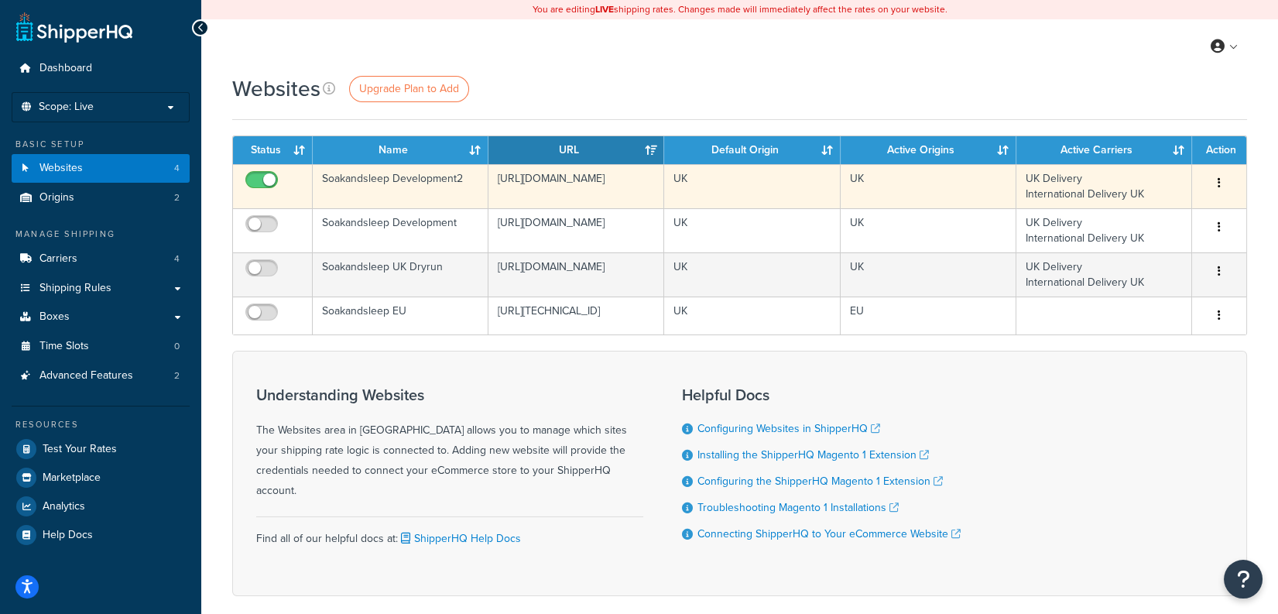
click at [416, 183] on td "Soakandsleep Development2" at bounding box center [401, 186] width 176 height 44
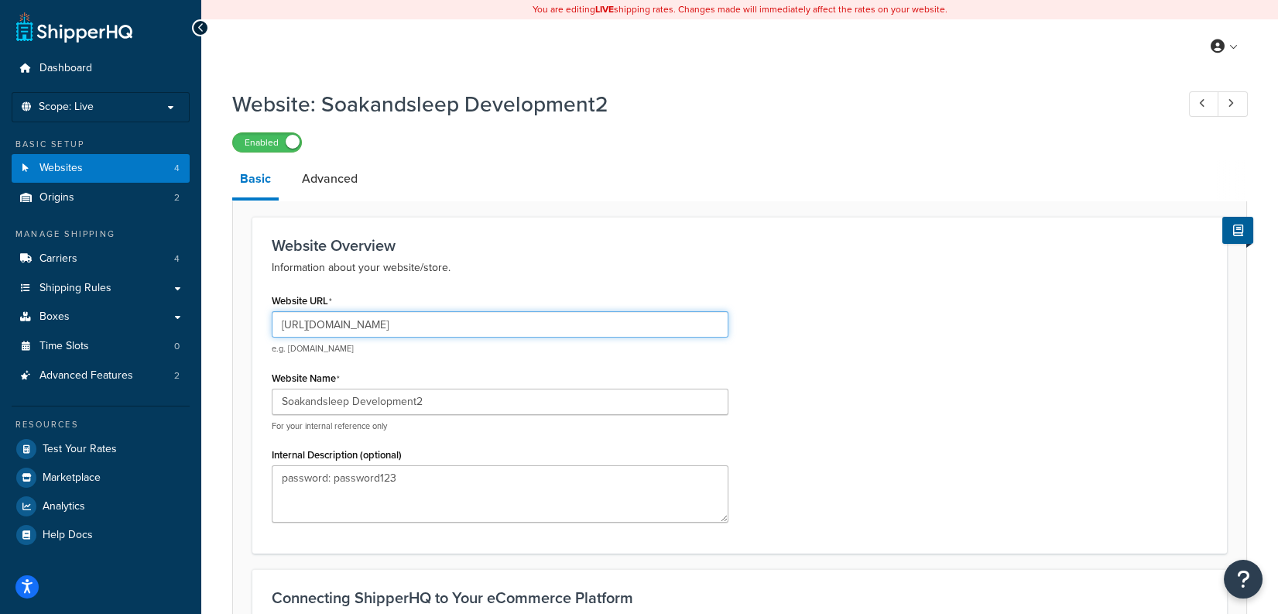
click at [484, 325] on input "[URL][DOMAIN_NAME]" at bounding box center [500, 324] width 457 height 26
